Goal: Task Accomplishment & Management: Manage account settings

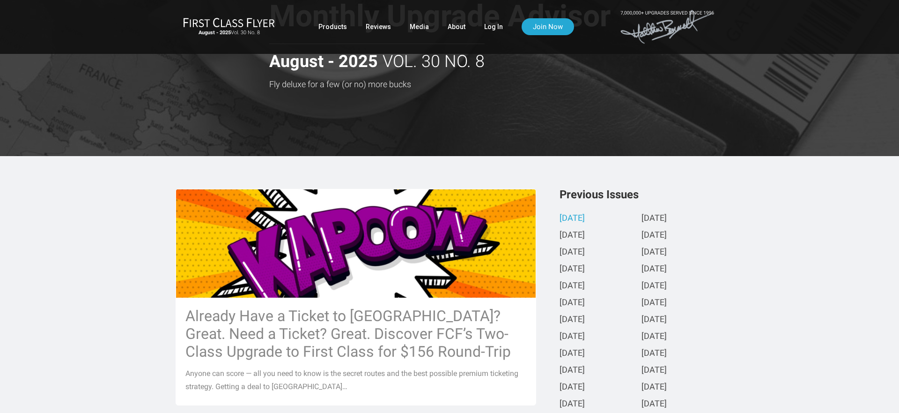
scroll to position [281, 0]
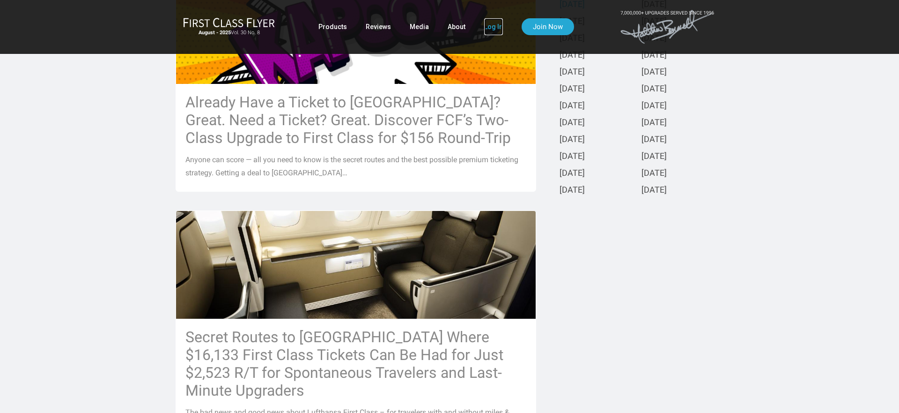
click at [494, 24] on link "Log In" at bounding box center [493, 26] width 19 height 17
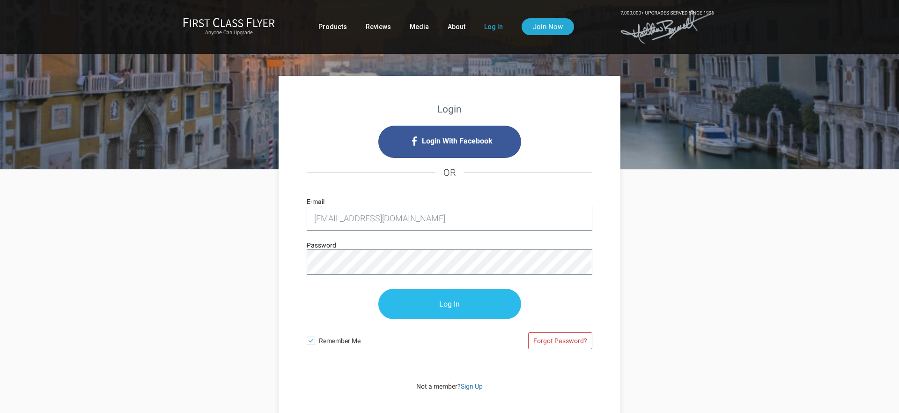
click at [444, 299] on input "Log In" at bounding box center [449, 304] width 143 height 30
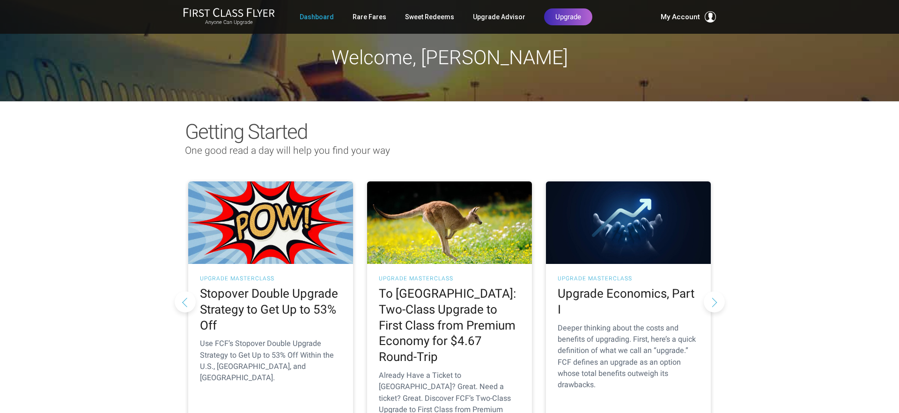
scroll to position [0, 0]
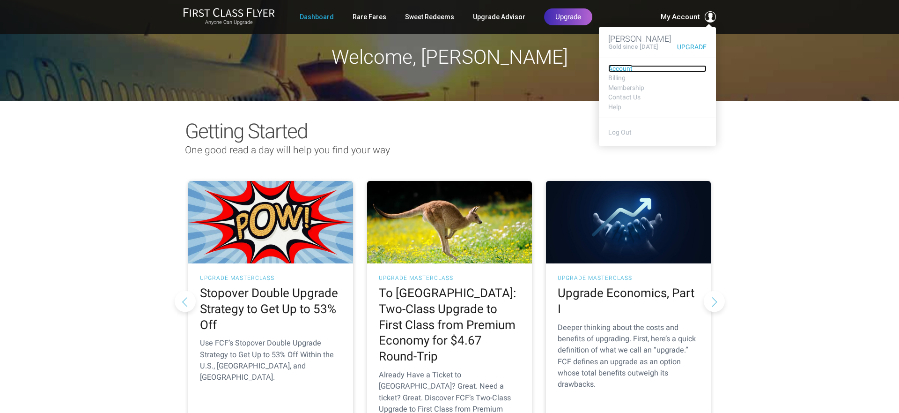
click at [625, 72] on link "Account" at bounding box center [657, 68] width 98 height 7
click at [621, 81] on link "Billing" at bounding box center [657, 77] width 98 height 7
click at [616, 81] on link "Billing" at bounding box center [657, 77] width 98 height 7
